Goal: Task Accomplishment & Management: Manage account settings

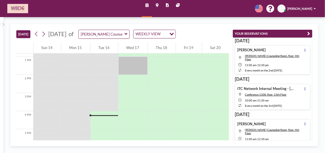
scroll to position [228, 0]
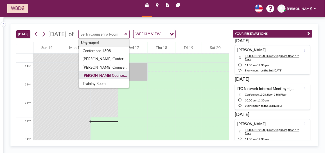
click at [125, 35] on input "text" at bounding box center [102, 34] width 46 height 8
type input "[PERSON_NAME] Conference Room"
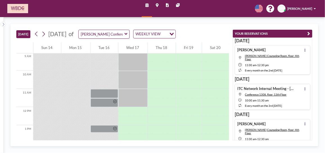
scroll to position [167, 0]
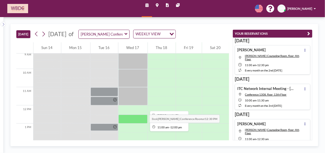
click at [132, 101] on div at bounding box center [132, 96] width 29 height 18
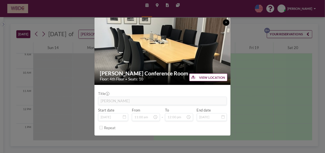
click at [225, 21] on icon at bounding box center [226, 22] width 2 height 3
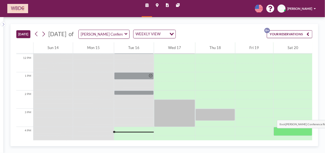
scroll to position [225, 0]
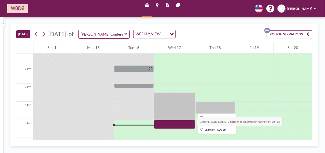
click at [177, 103] on div at bounding box center [174, 106] width 41 height 27
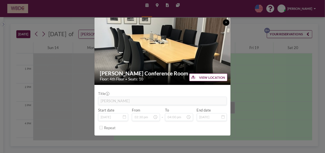
click at [227, 22] on icon at bounding box center [226, 22] width 2 height 3
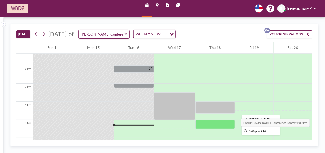
click at [217, 104] on div at bounding box center [215, 108] width 40 height 12
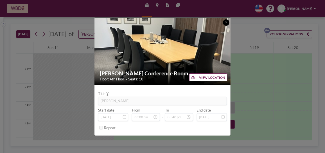
click at [226, 22] on icon at bounding box center [226, 23] width 2 height 2
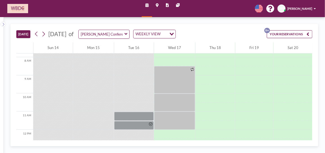
scroll to position [122, 0]
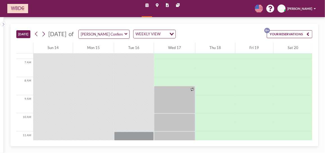
click at [285, 32] on button "YOUR RESERVATIONS 9+" at bounding box center [290, 34] width 46 height 8
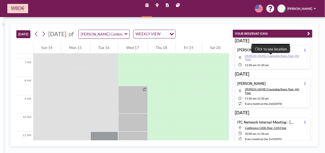
click at [255, 54] on span "[PERSON_NAME] Counseling Room, floor: 4th Floor" at bounding box center [272, 57] width 54 height 7
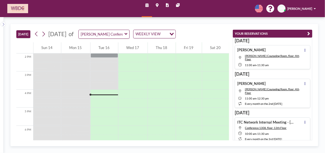
scroll to position [261, 0]
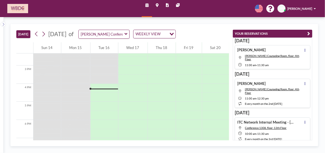
click at [127, 33] on icon at bounding box center [126, 34] width 3 height 4
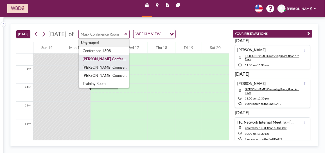
type input "McHugh Counseling Room"
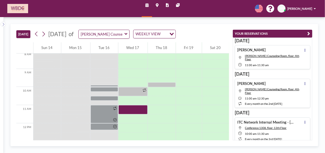
scroll to position [147, 0]
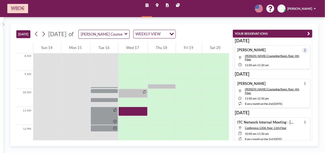
click at [304, 51] on icon at bounding box center [304, 51] width 1 height 4
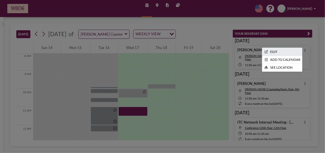
click at [283, 51] on li "EDIT" at bounding box center [282, 52] width 40 height 8
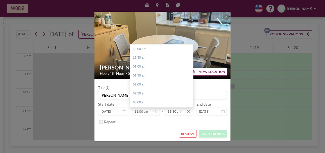
scroll to position [206, 0]
click at [161, 59] on div "12:00 pm" at bounding box center [163, 58] width 66 height 9
type input "12:00 pm"
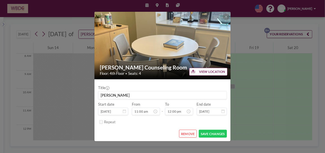
scroll to position [215, 0]
click at [220, 133] on button "SAVE CHANGES" at bounding box center [213, 134] width 28 height 8
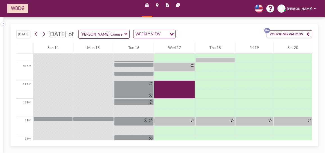
scroll to position [175, 0]
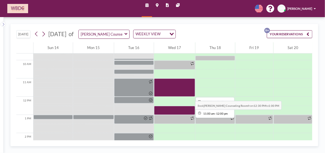
click at [175, 88] on div at bounding box center [174, 88] width 41 height 18
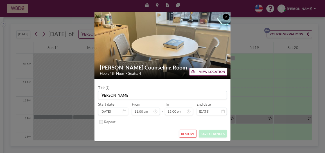
click at [224, 16] on button at bounding box center [226, 17] width 6 height 6
